Goal: Transaction & Acquisition: Purchase product/service

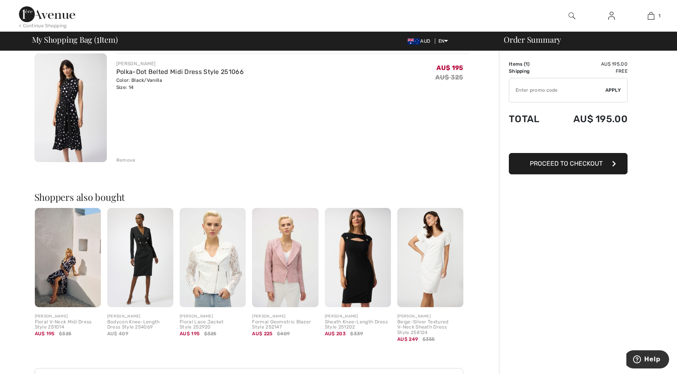
scroll to position [158, 0]
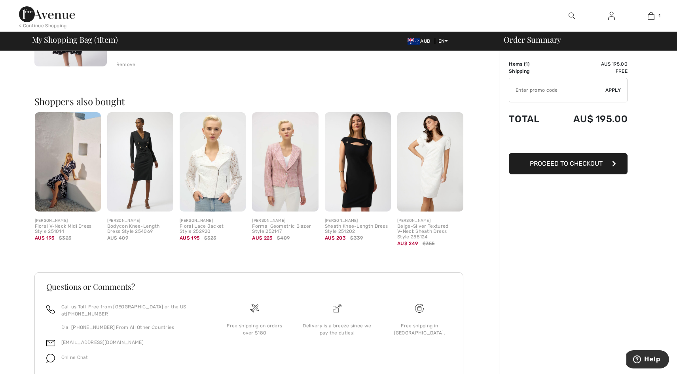
click at [566, 164] on span "Proceed to Checkout" at bounding box center [566, 164] width 73 height 8
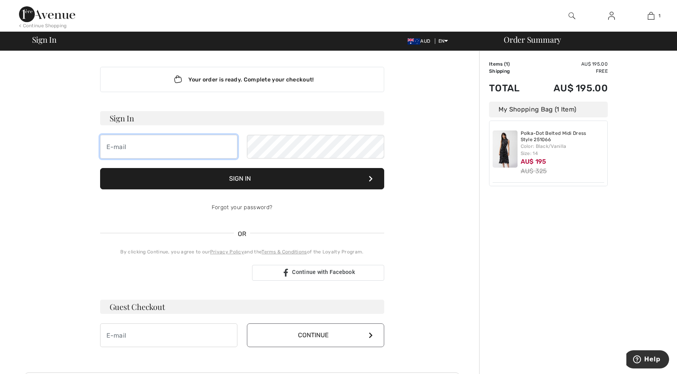
click at [114, 147] on input "email" at bounding box center [168, 147] width 137 height 24
type input "3"
type input "[EMAIL_ADDRESS][DOMAIN_NAME]"
drag, startPoint x: 193, startPoint y: 149, endPoint x: 86, endPoint y: 153, distance: 106.9
click at [86, 153] on div "Your order is ready. Complete your checkout! Sign In elle@lorchantdental.com Si…" at bounding box center [242, 277] width 435 height 453
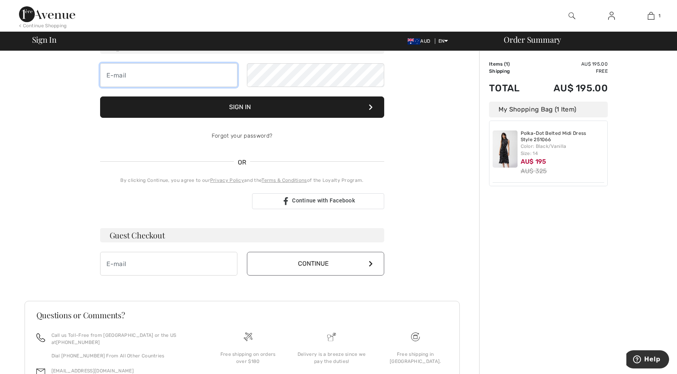
scroll to position [123, 0]
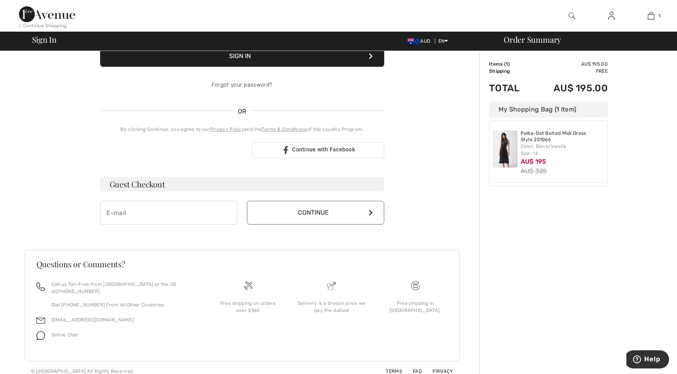
click at [169, 186] on h3 "Guest Checkout" at bounding box center [242, 184] width 284 height 14
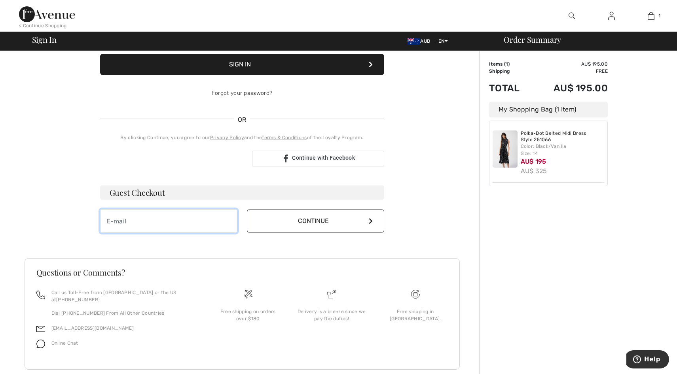
click at [123, 225] on input "email" at bounding box center [168, 221] width 137 height 24
type input "[EMAIL_ADDRESS][DOMAIN_NAME]"
click at [306, 222] on button "Continue" at bounding box center [315, 221] width 137 height 24
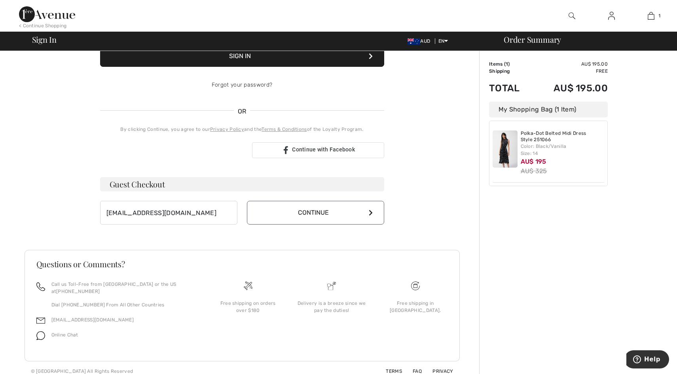
click at [314, 212] on button "Continue" at bounding box center [315, 213] width 137 height 24
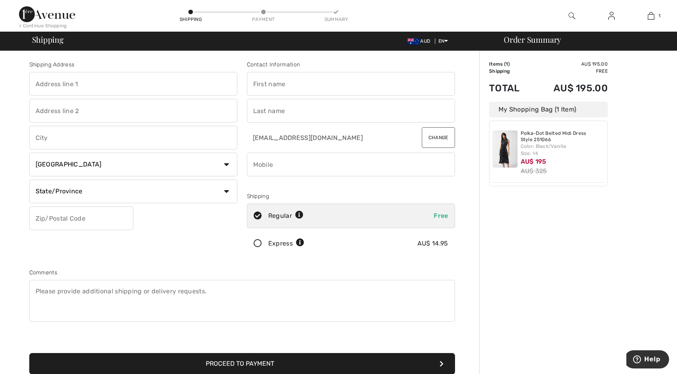
click at [70, 83] on input "text" at bounding box center [133, 84] width 208 height 24
type input "Unit 15,"
click at [46, 112] on input "text" at bounding box center [133, 111] width 208 height 24
type input "52-60 Garden Drive"
click at [49, 138] on input "text" at bounding box center [133, 138] width 208 height 24
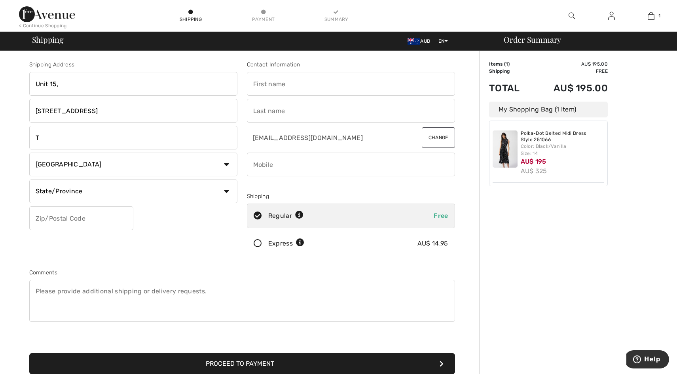
click at [20, 162] on div "Shipping Address Unit 15, 52-60 Garden Drive T Country Canada United States Afg…" at bounding box center [242, 283] width 474 height 464
click at [39, 138] on input "T" at bounding box center [133, 138] width 208 height 24
type input "Tullamarine"
click at [9, 179] on div "Shipping Address Unit 15, 52-60 Garden Drive Tullamarine Country Canada United …" at bounding box center [242, 283] width 474 height 464
click at [230, 166] on select "Country Canada United States Afghanistan Aland Islands Albania Algeria American…" at bounding box center [133, 165] width 208 height 24
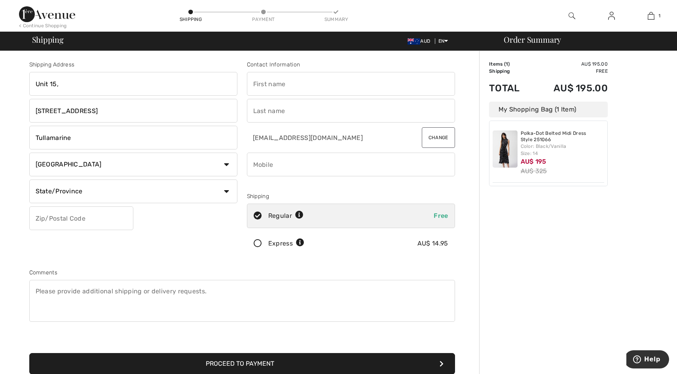
select select "AU"
click at [29, 153] on select "Country Canada United States Afghanistan Aland Islands Albania Algeria American…" at bounding box center [133, 165] width 208 height 24
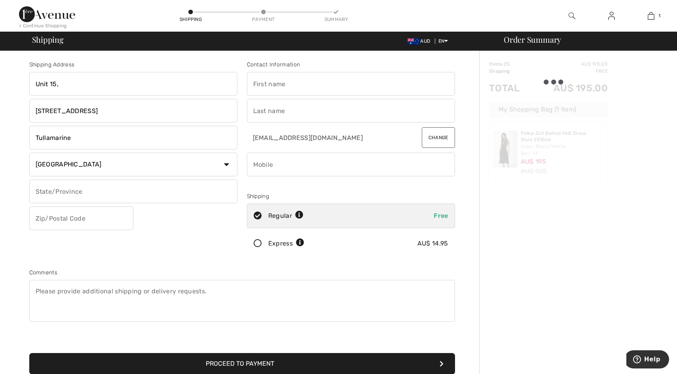
click at [57, 191] on input "text" at bounding box center [133, 192] width 208 height 24
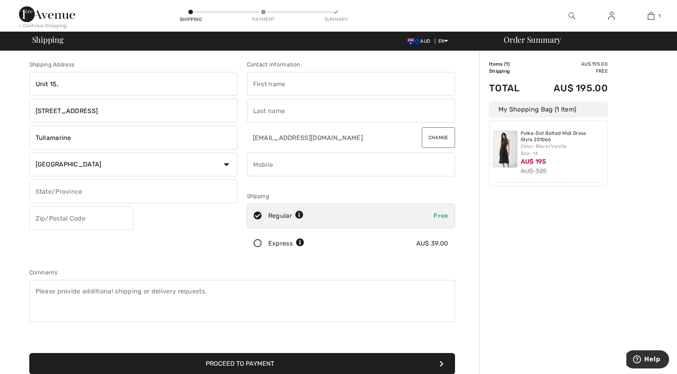
click at [204, 190] on input "text" at bounding box center [133, 192] width 208 height 24
click at [54, 195] on input "text" at bounding box center [133, 192] width 208 height 24
type input "Victoria"
click at [71, 221] on input "text" at bounding box center [81, 218] width 104 height 24
type input "3043"
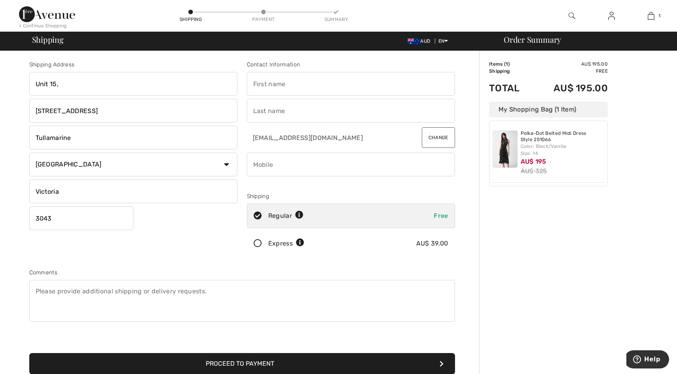
click at [265, 82] on input "text" at bounding box center [351, 84] width 208 height 24
click at [287, 91] on input "Lorna" at bounding box center [351, 84] width 208 height 24
type input "Lorna"
click at [255, 108] on input "text" at bounding box center [351, 111] width 208 height 24
type input "Sewgoolam"
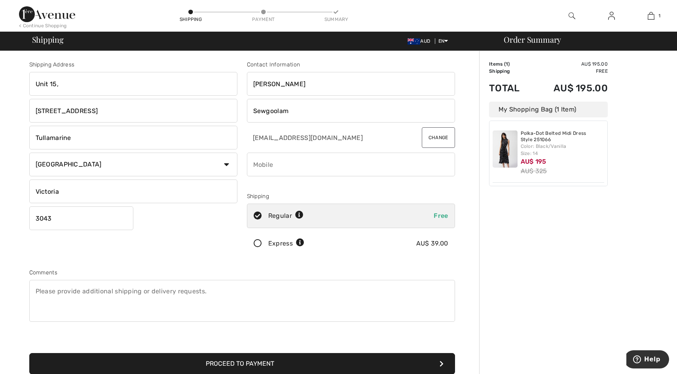
click at [573, 244] on div "Order Summary Details Items ( 1 ) AU$ 195.00 Promo code AU$ 0.00 Shipping Free …" at bounding box center [578, 283] width 198 height 464
click at [272, 167] on input "phone" at bounding box center [351, 165] width 208 height 24
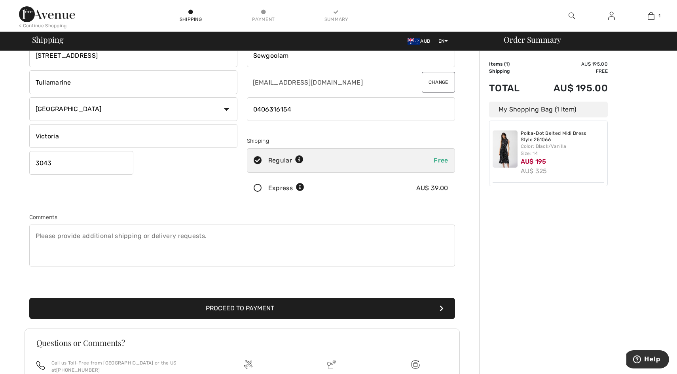
scroll to position [119, 0]
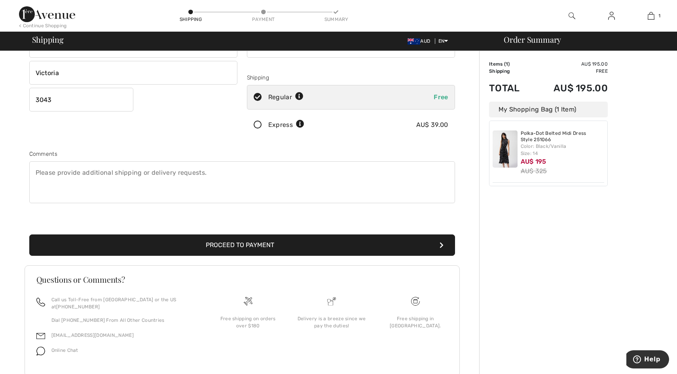
type input "0406316154"
click at [229, 247] on button "Proceed to Payment" at bounding box center [242, 245] width 426 height 21
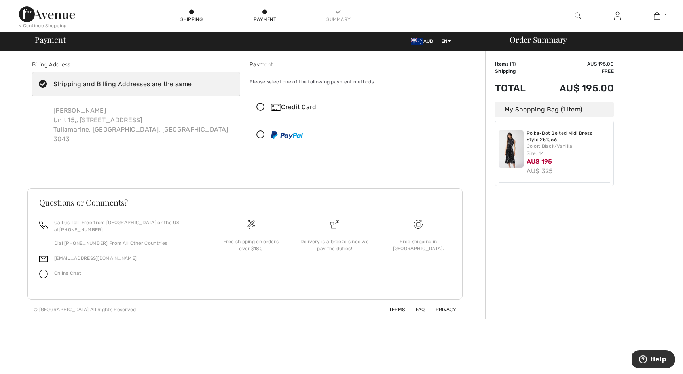
click at [261, 107] on icon at bounding box center [260, 107] width 21 height 8
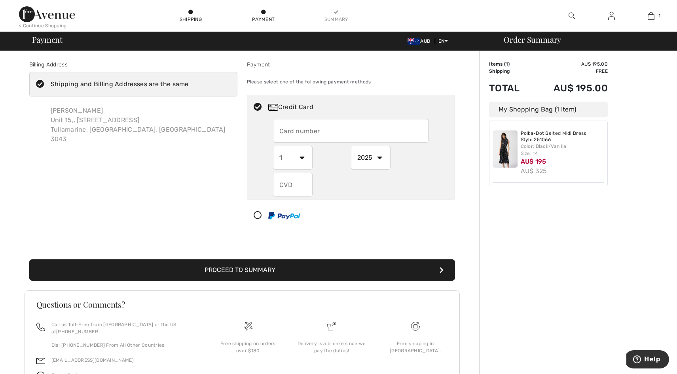
click at [305, 132] on input "text" at bounding box center [350, 131] width 155 height 24
type input "5327803310731916"
click at [301, 157] on select "1 2 3 4 5 6 7 8 9 10 11 12" at bounding box center [293, 158] width 40 height 24
select select "6"
click at [273, 146] on select "1 2 3 4 5 6 7 8 9 10 11 12" at bounding box center [293, 158] width 40 height 24
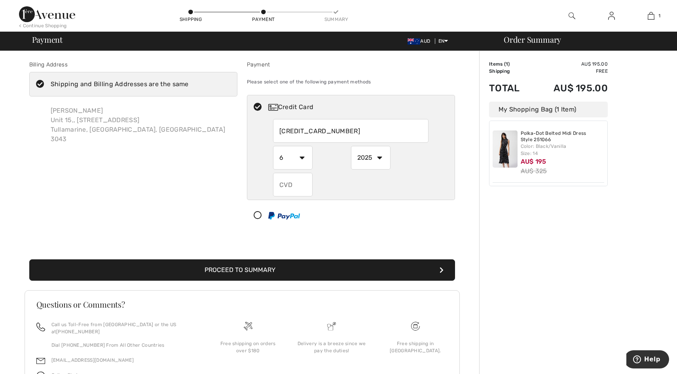
click at [364, 159] on select "2025 2026 2027 2028 2029 2030 2031 2032 2033 2034 2035" at bounding box center [371, 158] width 40 height 24
select select "2028"
click at [351, 146] on select "2025 2026 2027 2028 2029 2030 2031 2032 2033 2034 2035" at bounding box center [371, 158] width 40 height 24
click at [290, 186] on input "text" at bounding box center [293, 185] width 40 height 24
type input "886"
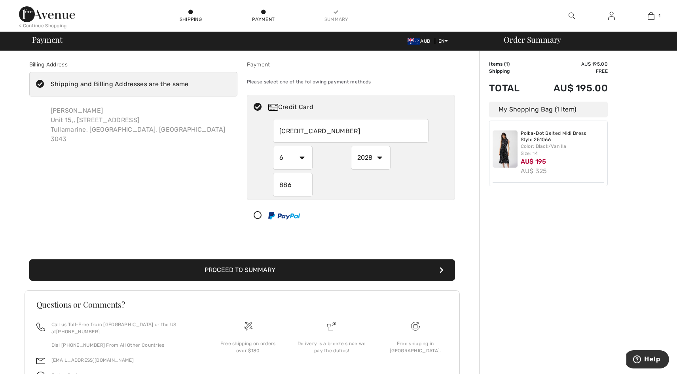
click at [250, 272] on button "Proceed to Summary" at bounding box center [242, 269] width 426 height 21
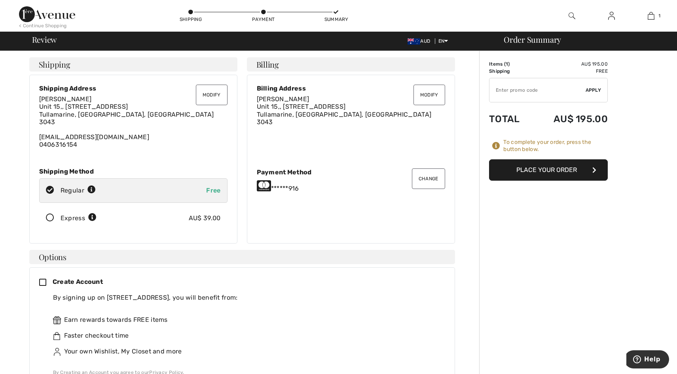
click at [555, 169] on button "Place Your Order" at bounding box center [548, 169] width 119 height 21
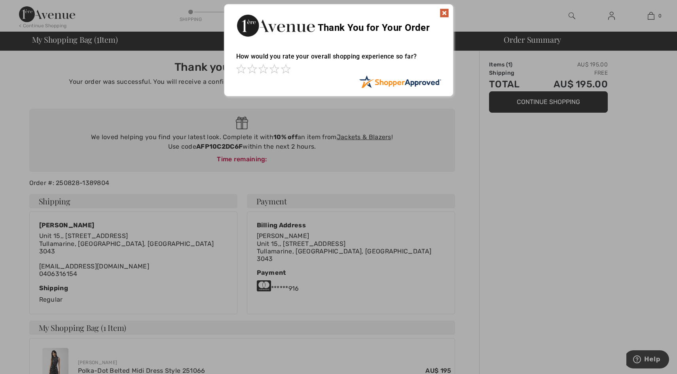
click at [445, 11] on img at bounding box center [443, 12] width 9 height 9
